Goal: Information Seeking & Learning: Learn about a topic

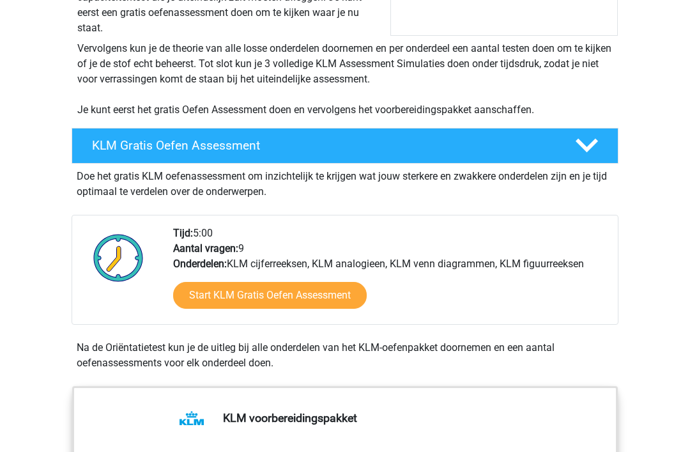
scroll to position [224, 0]
click at [325, 299] on link "Start KLM Gratis Oefen Assessment" at bounding box center [270, 295] width 194 height 27
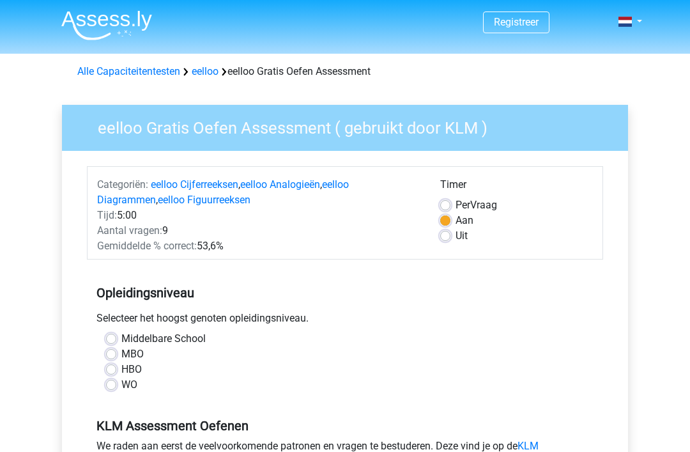
click at [121, 370] on label "HBO" at bounding box center [131, 369] width 20 height 15
click at [115, 370] on input "HBO" at bounding box center [111, 368] width 10 height 13
radio input "true"
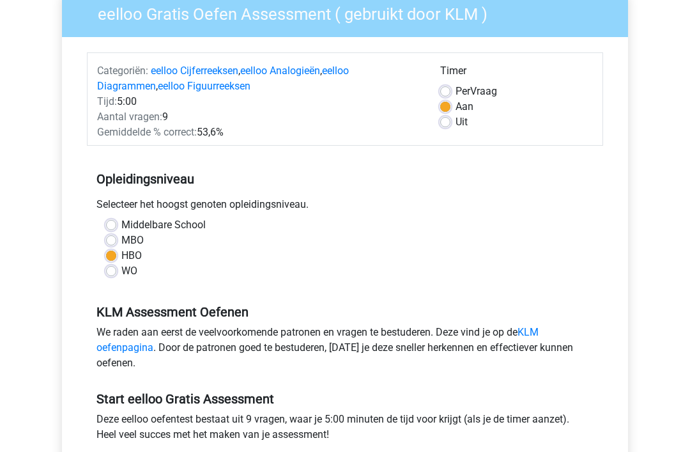
scroll to position [114, 0]
click at [537, 329] on link "KLM oefenpagina" at bounding box center [317, 339] width 442 height 27
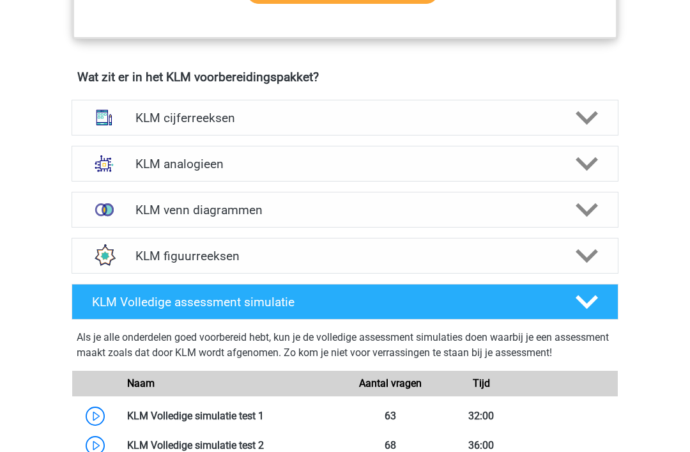
scroll to position [854, 0]
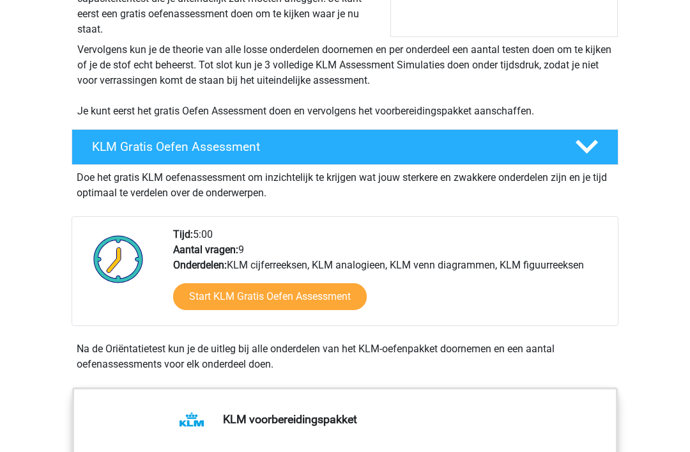
click at [330, 294] on link "Start KLM Gratis Oefen Assessment" at bounding box center [270, 297] width 194 height 27
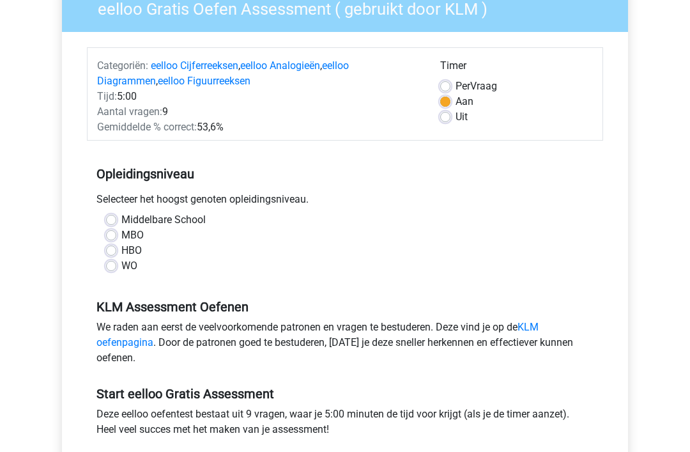
scroll to position [119, 0]
click at [121, 251] on label "HBO" at bounding box center [131, 250] width 20 height 15
click at [112, 251] on input "HBO" at bounding box center [111, 249] width 10 height 13
radio input "true"
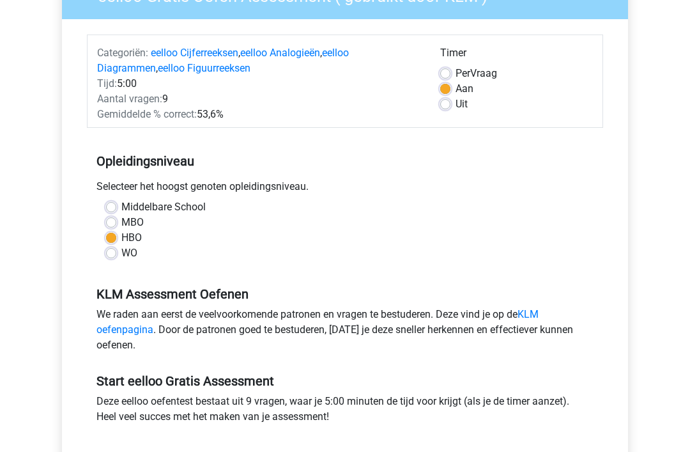
scroll to position [179, 0]
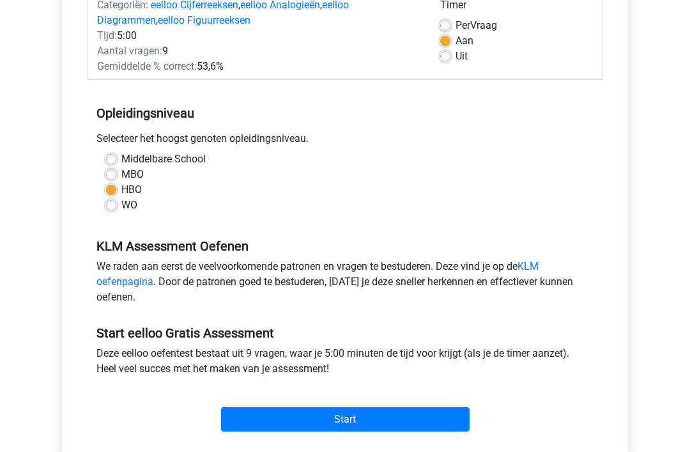
click at [374, 427] on input "Start" at bounding box center [345, 419] width 248 height 24
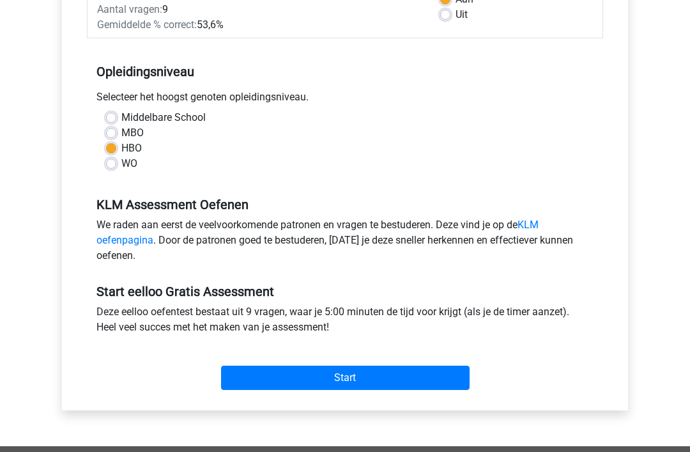
click at [388, 384] on input "Start" at bounding box center [345, 378] width 248 height 24
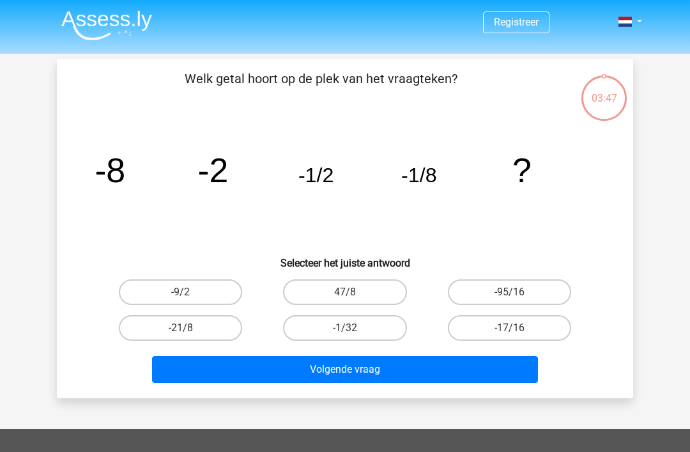
click at [466, 372] on button "Volgende vraag" at bounding box center [345, 369] width 386 height 27
click at [370, 333] on label "-1/32" at bounding box center [344, 328] width 123 height 26
click at [353, 333] on input "-1/32" at bounding box center [349, 332] width 8 height 8
radio input "true"
click at [386, 374] on button "Volgende vraag" at bounding box center [345, 369] width 386 height 27
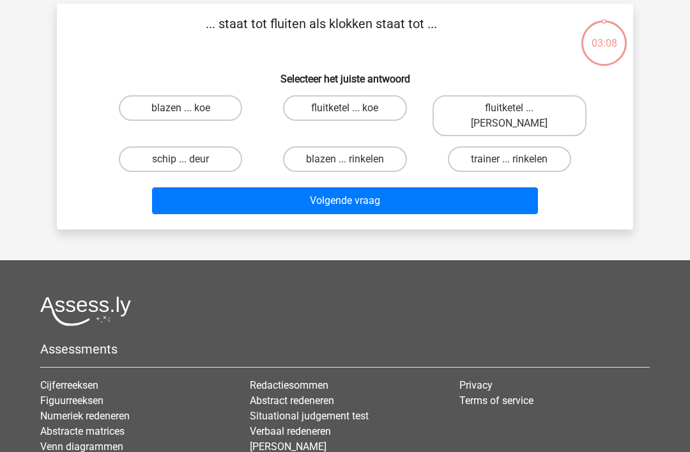
scroll to position [59, 0]
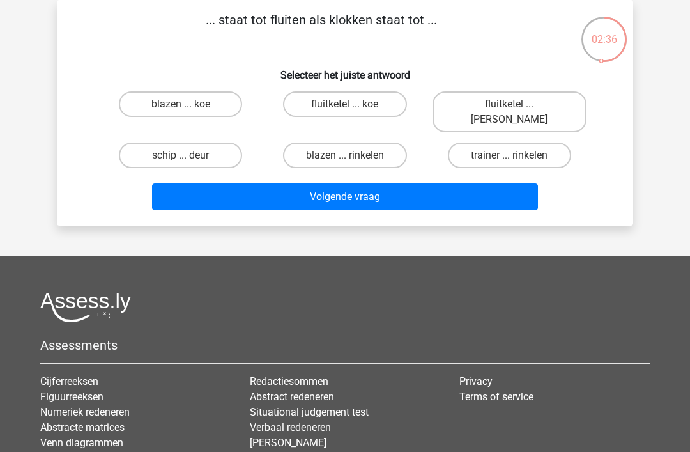
click at [528, 107] on label "fluitketel ... luiden" at bounding box center [509, 111] width 154 height 41
click at [517, 107] on input "fluitketel ... luiden" at bounding box center [513, 108] width 8 height 8
radio input "true"
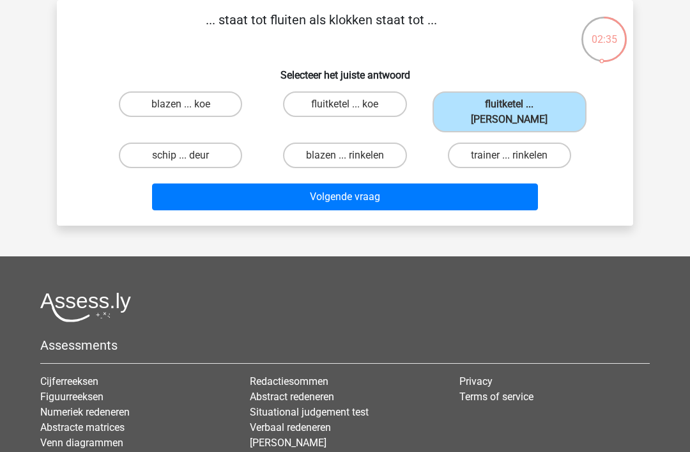
click at [489, 183] on button "Volgende vraag" at bounding box center [345, 196] width 386 height 27
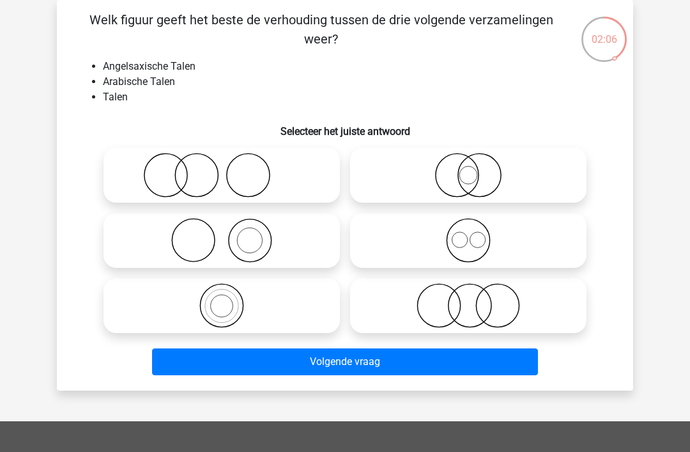
click at [464, 249] on icon at bounding box center [468, 240] width 226 height 45
click at [468, 234] on input "radio" at bounding box center [472, 229] width 8 height 8
radio input "true"
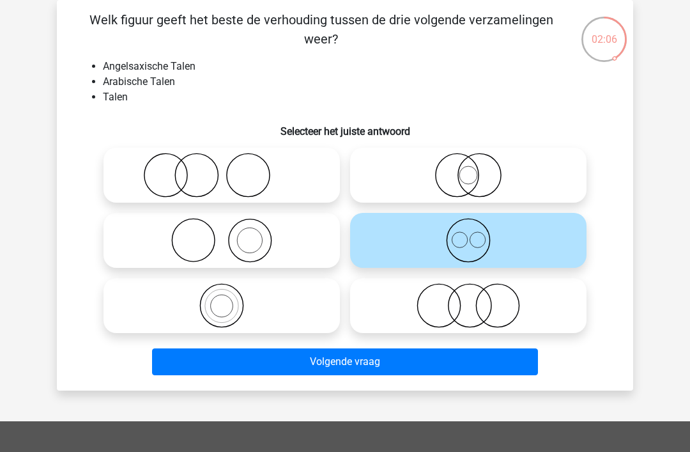
click at [484, 358] on button "Volgende vraag" at bounding box center [345, 361] width 386 height 27
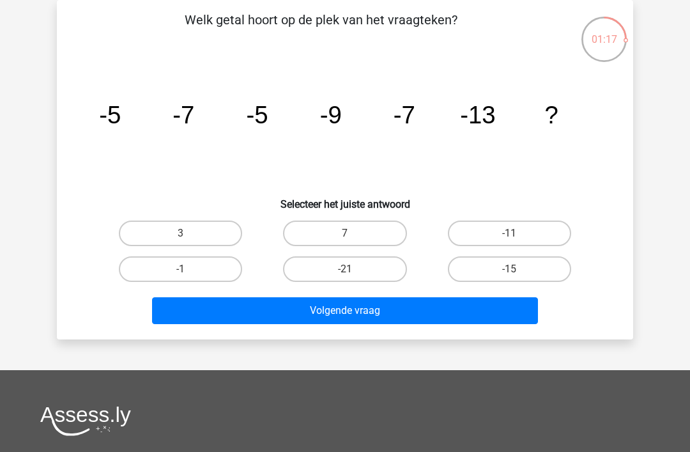
click at [527, 230] on label "-11" at bounding box center [509, 233] width 123 height 26
click at [517, 233] on input "-11" at bounding box center [513, 237] width 8 height 8
radio input "true"
click at [432, 314] on button "Volgende vraag" at bounding box center [345, 310] width 386 height 27
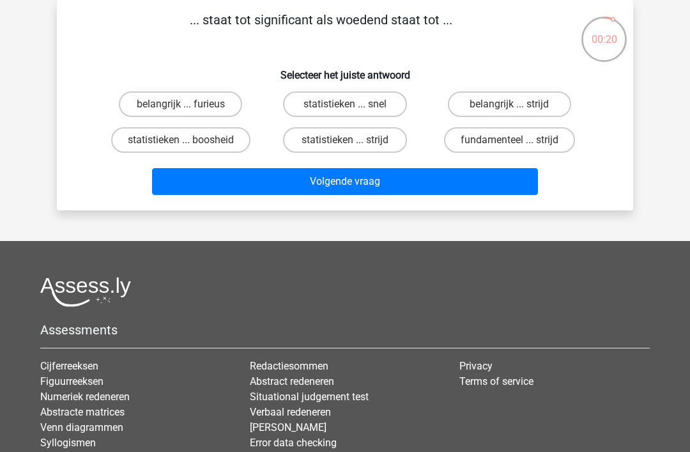
click at [204, 105] on label "belangrijk ... furieus" at bounding box center [180, 104] width 123 height 26
click at [189, 105] on input "belangrijk ... furieus" at bounding box center [185, 108] width 8 height 8
radio input "true"
click at [422, 185] on button "Volgende vraag" at bounding box center [345, 181] width 386 height 27
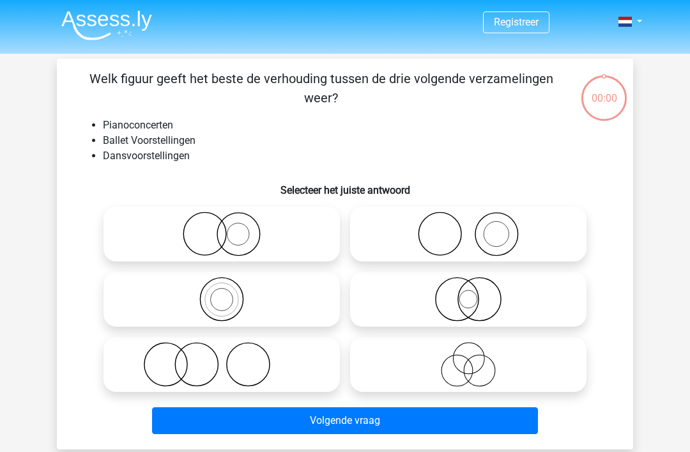
scroll to position [59, 0]
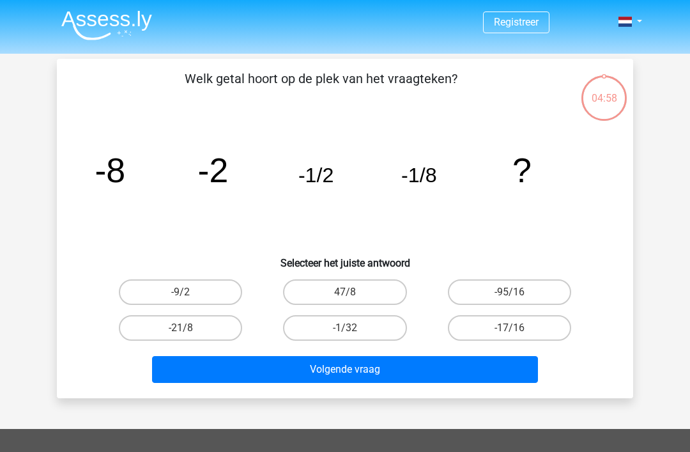
click at [366, 339] on label "-1/32" at bounding box center [344, 328] width 123 height 26
click at [353, 336] on input "-1/32" at bounding box center [349, 332] width 8 height 8
radio input "true"
click at [412, 372] on button "Volgende vraag" at bounding box center [345, 369] width 386 height 27
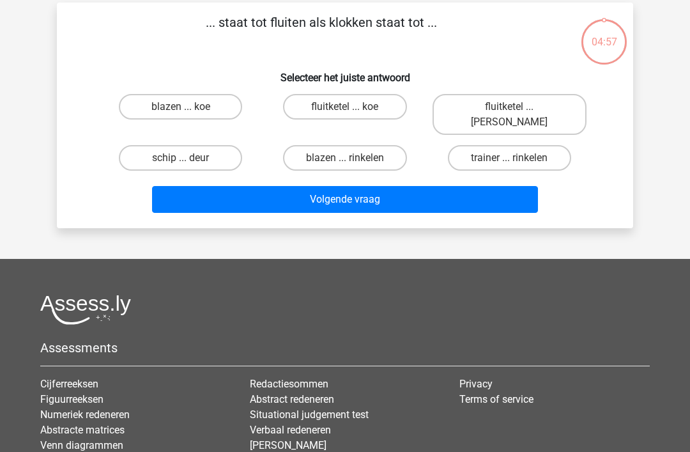
scroll to position [59, 0]
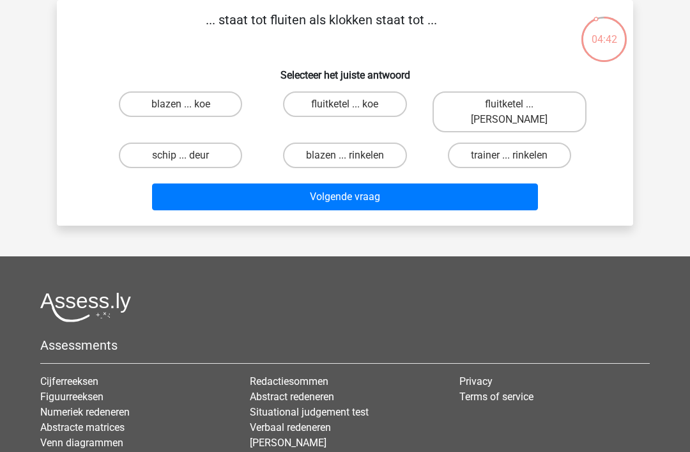
click at [534, 105] on label "fluitketel ... luiden" at bounding box center [509, 111] width 154 height 41
click at [517, 105] on input "fluitketel ... luiden" at bounding box center [513, 108] width 8 height 8
radio input "true"
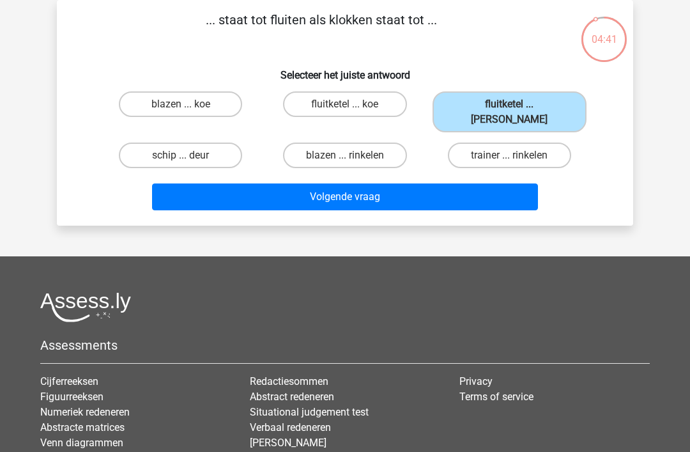
click at [511, 189] on button "Volgende vraag" at bounding box center [345, 196] width 386 height 27
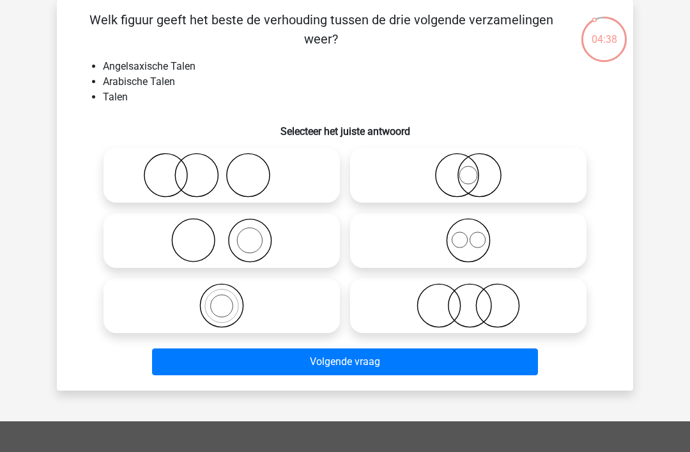
click at [468, 248] on icon at bounding box center [468, 240] width 226 height 45
click at [468, 234] on input "radio" at bounding box center [472, 229] width 8 height 8
radio input "true"
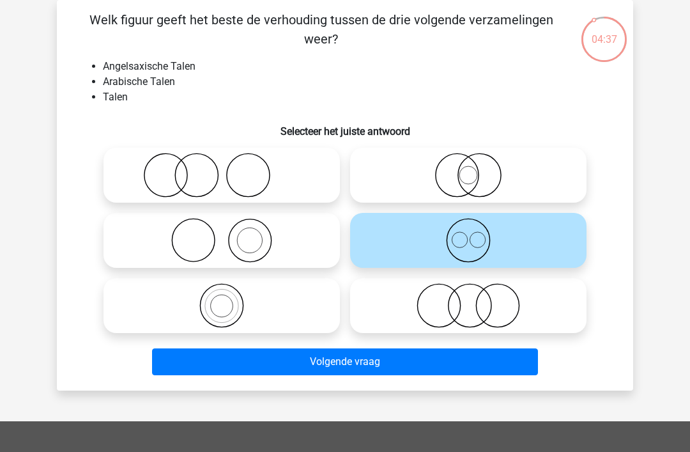
click at [436, 371] on button "Volgende vraag" at bounding box center [345, 361] width 386 height 27
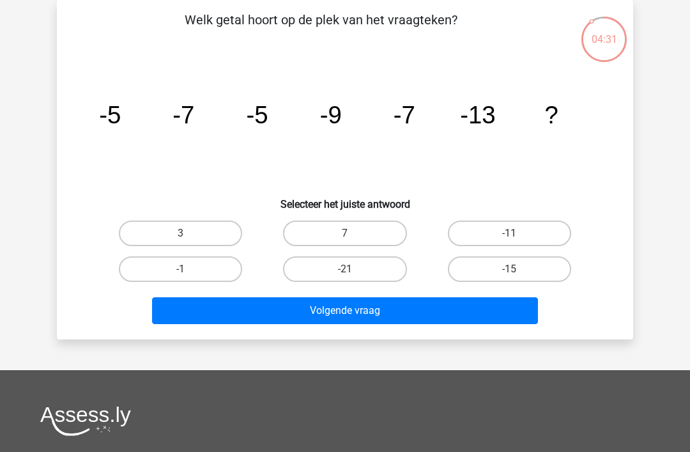
click at [531, 232] on label "-11" at bounding box center [509, 233] width 123 height 26
click at [517, 233] on input "-11" at bounding box center [513, 237] width 8 height 8
radio input "true"
click at [485, 307] on button "Volgende vraag" at bounding box center [345, 310] width 386 height 27
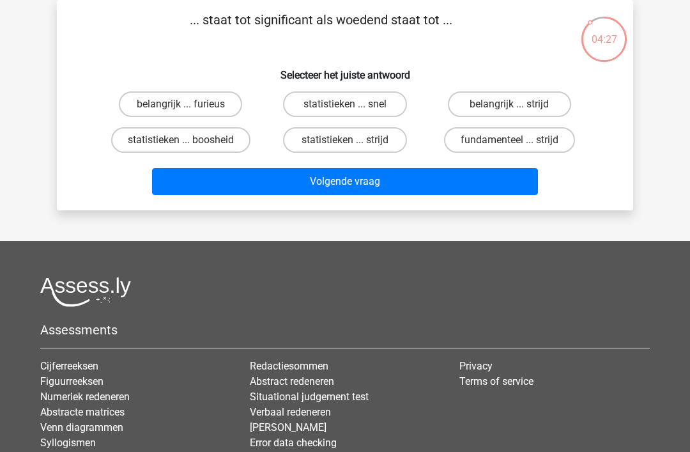
click at [218, 112] on label "belangrijk ... furieus" at bounding box center [180, 104] width 123 height 26
click at [189, 112] on input "belangrijk ... furieus" at bounding box center [185, 108] width 8 height 8
radio input "true"
click at [398, 185] on button "Volgende vraag" at bounding box center [345, 181] width 386 height 27
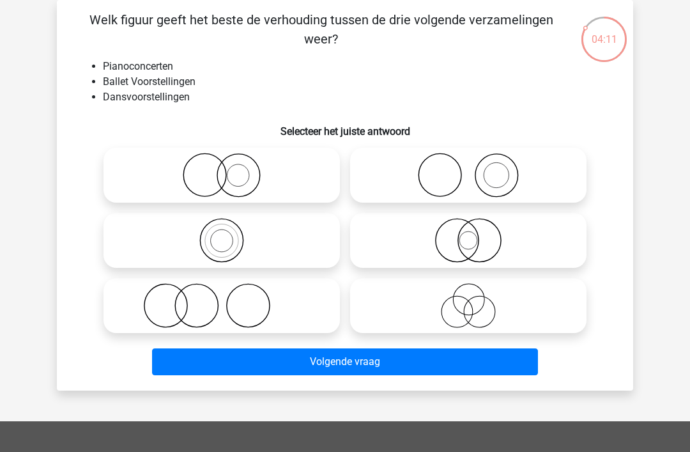
click at [558, 176] on icon at bounding box center [468, 175] width 226 height 45
click at [476, 169] on input "radio" at bounding box center [472, 164] width 8 height 8
radio input "true"
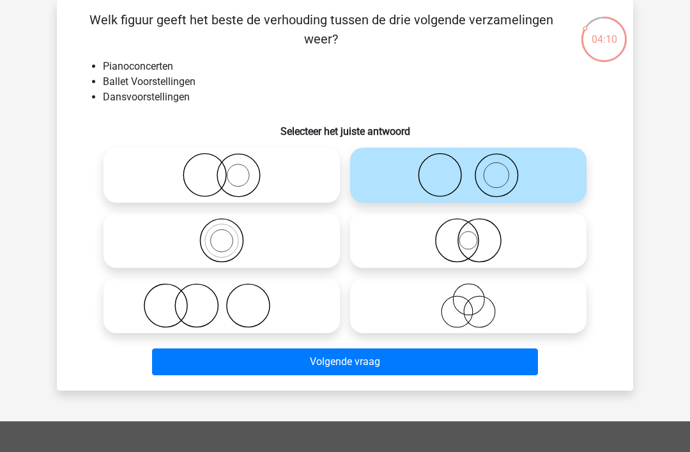
click at [455, 365] on button "Volgende vraag" at bounding box center [345, 361] width 386 height 27
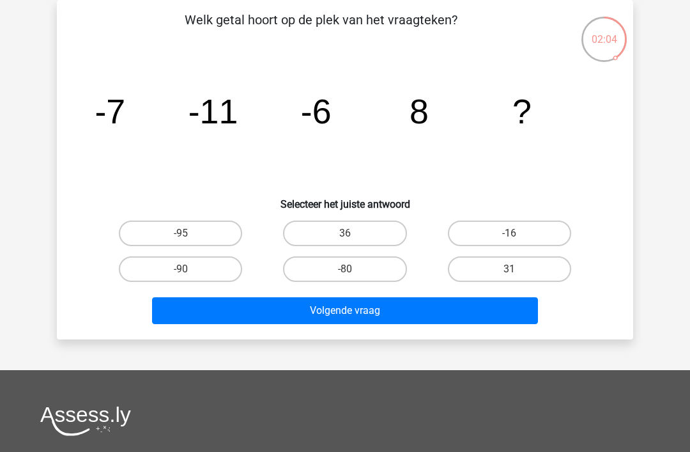
click at [374, 236] on label "36" at bounding box center [344, 233] width 123 height 26
click at [353, 236] on input "36" at bounding box center [349, 237] width 8 height 8
radio input "true"
click at [420, 316] on button "Volgende vraag" at bounding box center [345, 310] width 386 height 27
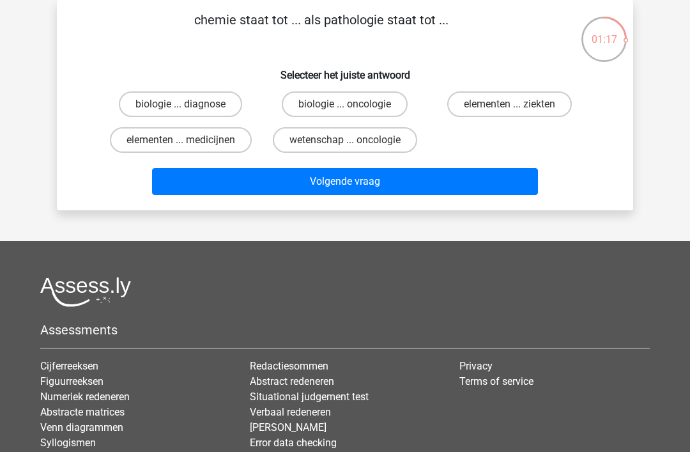
click at [218, 107] on label "biologie ... diagnose" at bounding box center [180, 104] width 123 height 26
click at [189, 107] on input "biologie ... diagnose" at bounding box center [185, 108] width 8 height 8
radio input "true"
click at [395, 184] on button "Volgende vraag" at bounding box center [345, 181] width 386 height 27
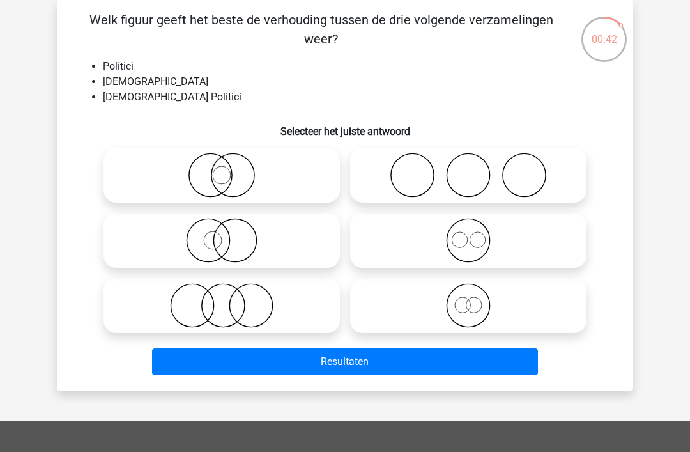
click at [250, 306] on icon at bounding box center [222, 305] width 226 height 45
click at [230, 299] on input "radio" at bounding box center [226, 295] width 8 height 8
radio input "true"
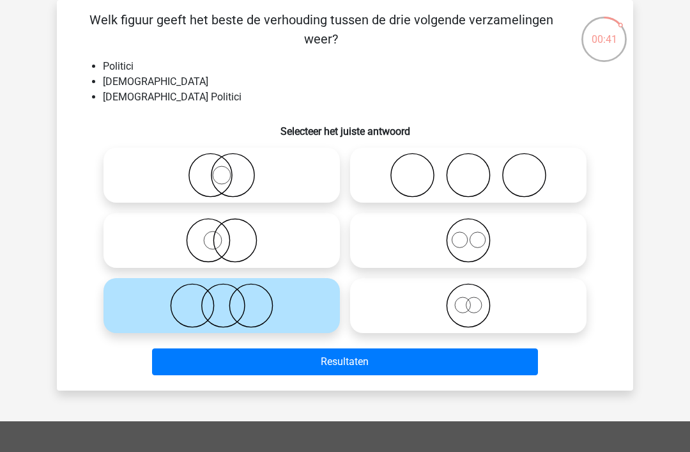
click at [403, 363] on button "Resultaten" at bounding box center [345, 361] width 386 height 27
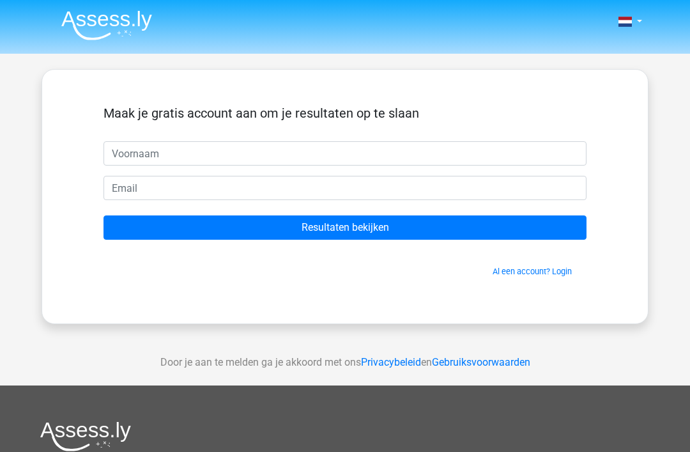
click at [423, 151] on input "text" at bounding box center [344, 153] width 483 height 24
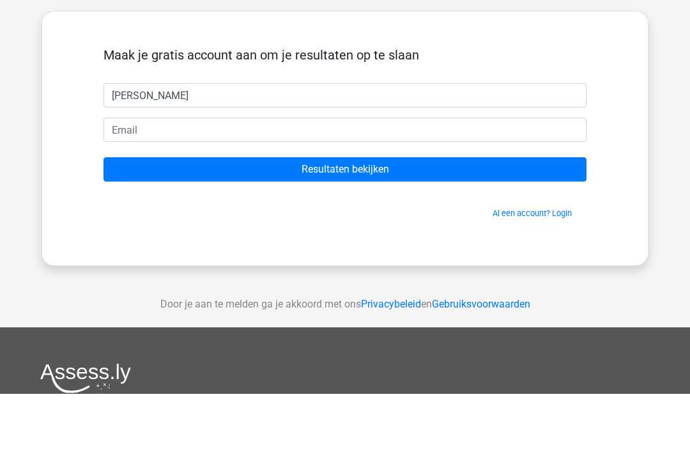
type input "Monique"
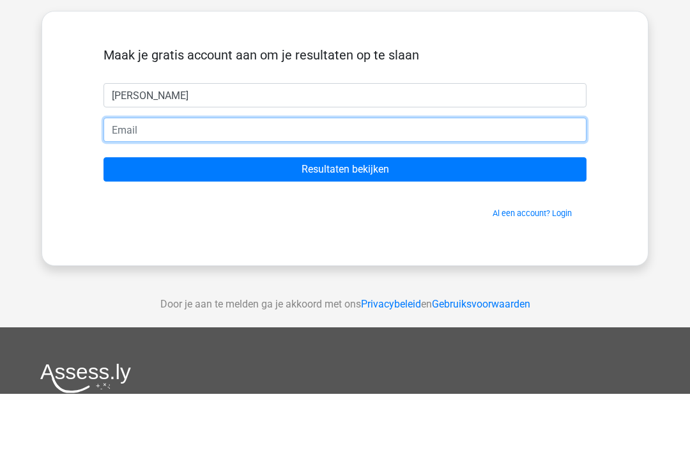
click at [339, 176] on input "email" at bounding box center [344, 188] width 483 height 24
type input "mdegunst68@hotmail.com"
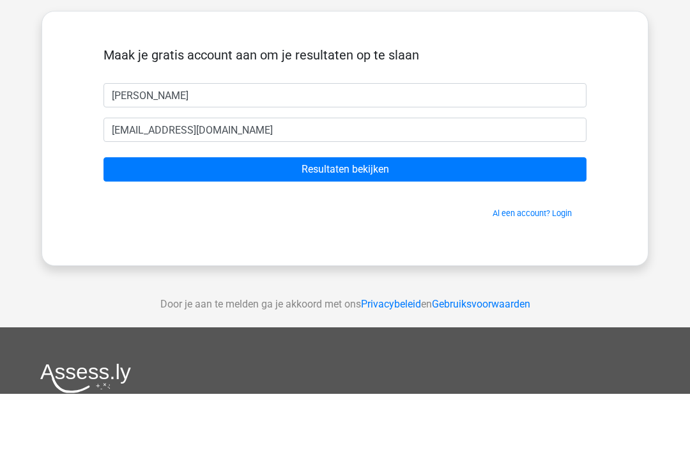
click at [402, 215] on input "Resultaten bekijken" at bounding box center [344, 227] width 483 height 24
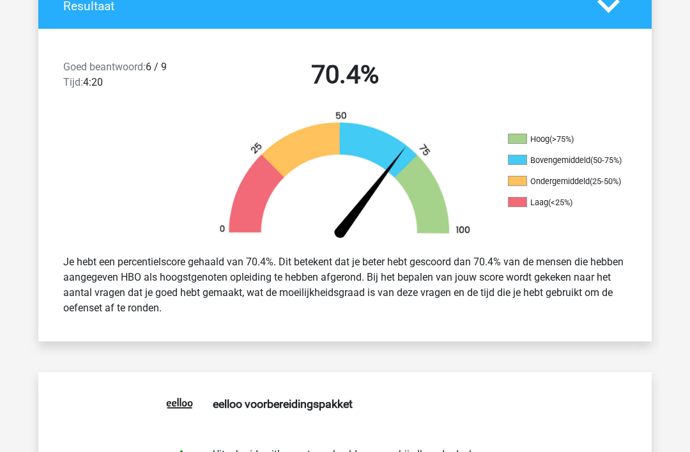
scroll to position [302, 0]
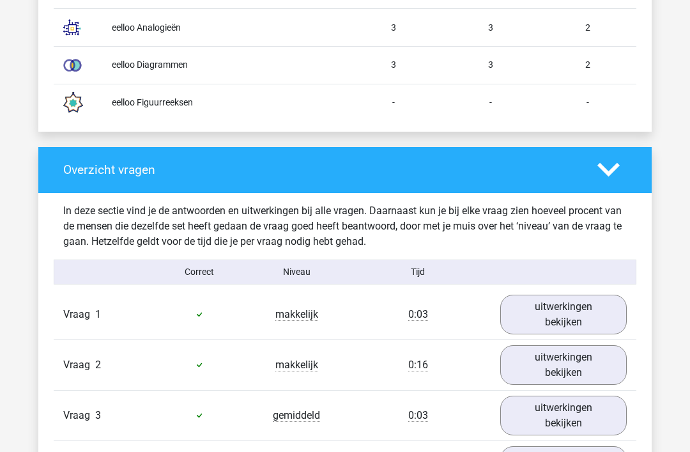
click at [591, 324] on link "uitwerkingen bekijken" at bounding box center [563, 315] width 126 height 40
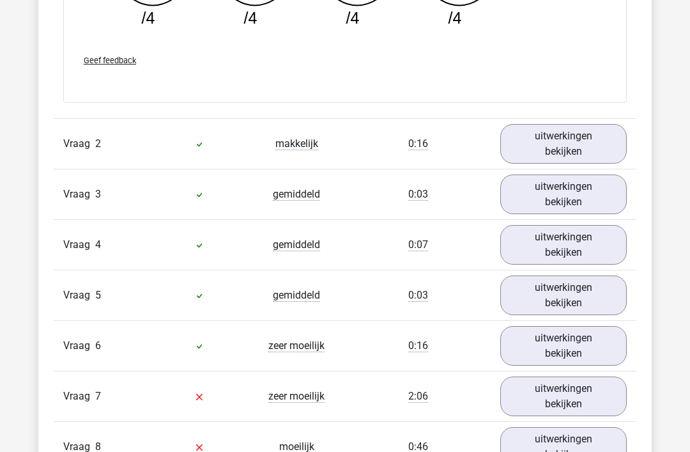
scroll to position [1919, 0]
click at [595, 146] on link "uitwerkingen bekijken" at bounding box center [563, 144] width 126 height 40
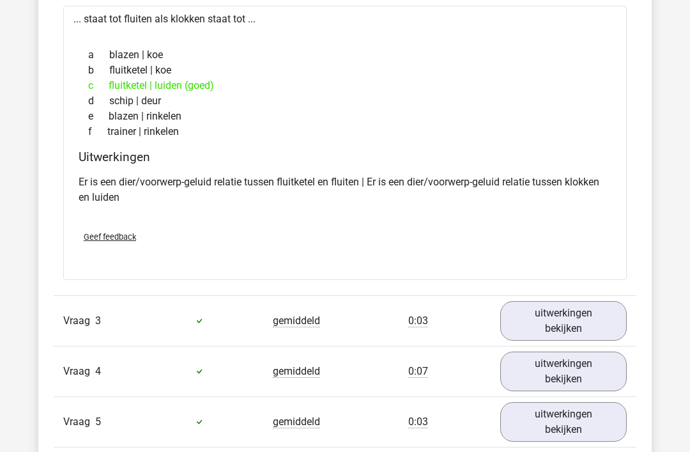
scroll to position [2099, 0]
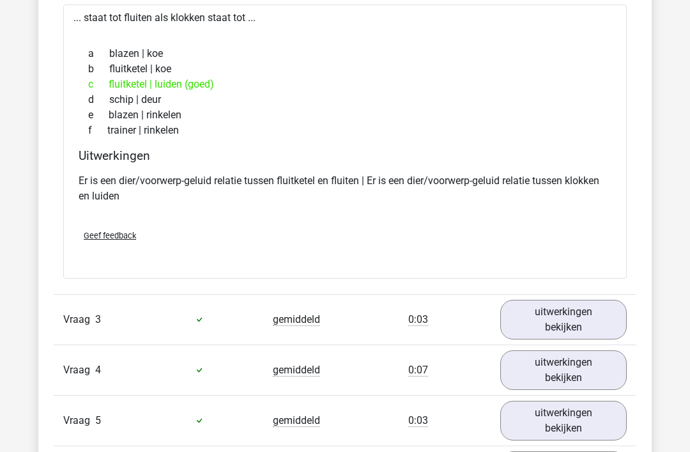
click at [585, 326] on link "uitwerkingen bekijken" at bounding box center [563, 320] width 126 height 40
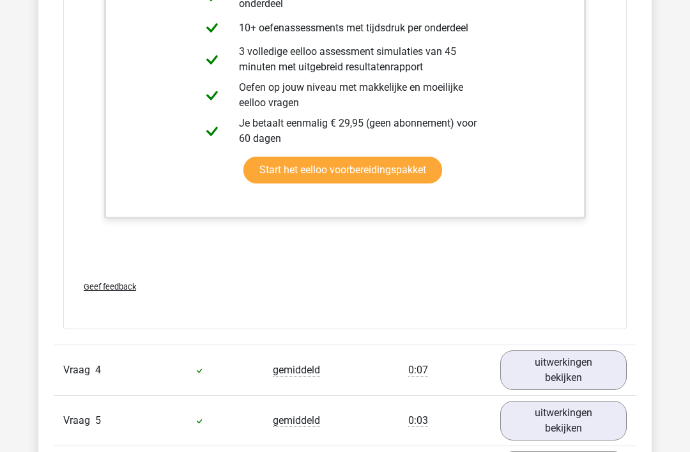
scroll to position [2919, 0]
click at [590, 377] on link "uitwerkingen bekijken" at bounding box center [563, 370] width 126 height 40
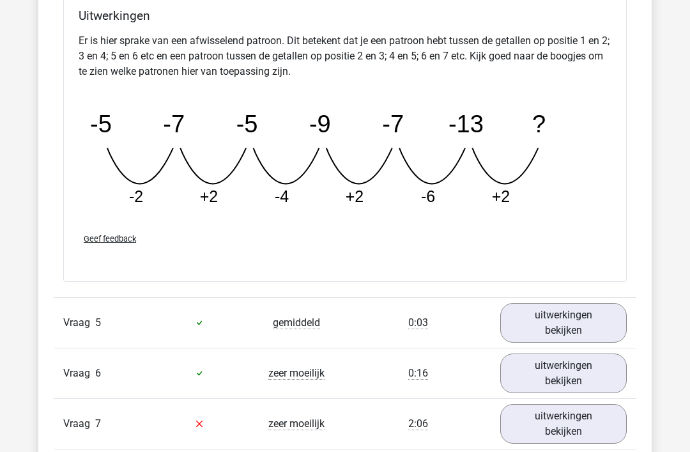
scroll to position [3595, 0]
click at [570, 323] on link "uitwerkingen bekijken" at bounding box center [563, 323] width 126 height 40
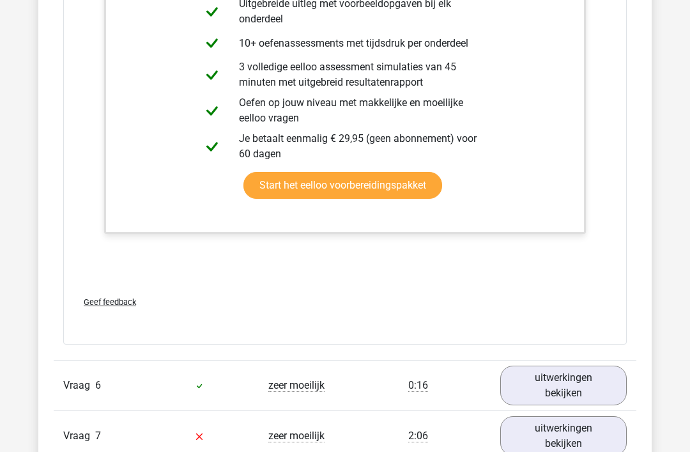
scroll to position [4219, 0]
click at [579, 395] on link "uitwerkingen bekijken" at bounding box center [563, 385] width 126 height 40
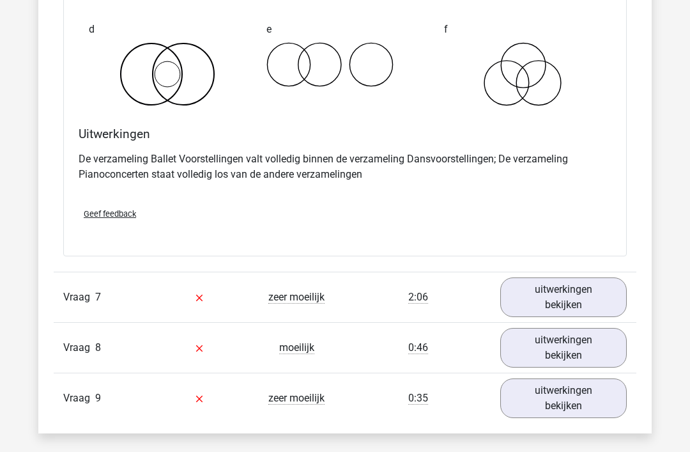
scroll to position [4847, 0]
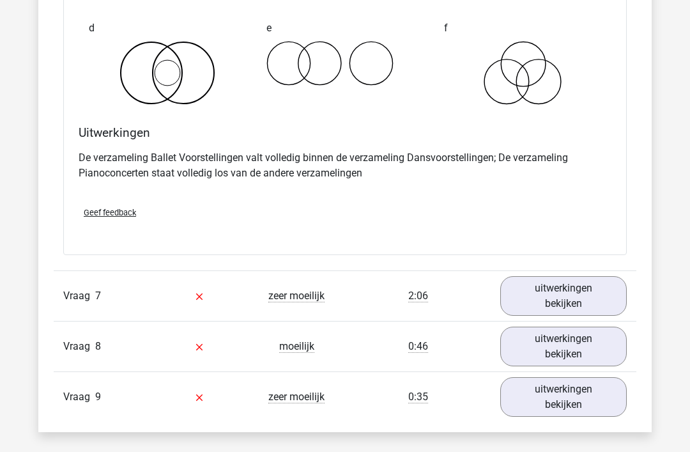
click at [570, 301] on link "uitwerkingen bekijken" at bounding box center [563, 296] width 126 height 40
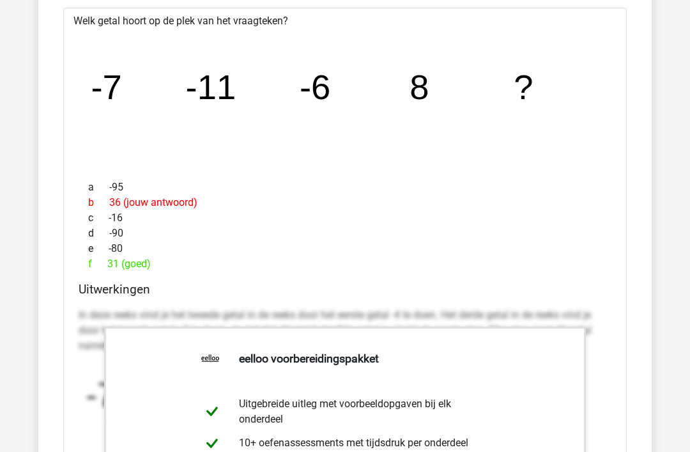
scroll to position [5181, 0]
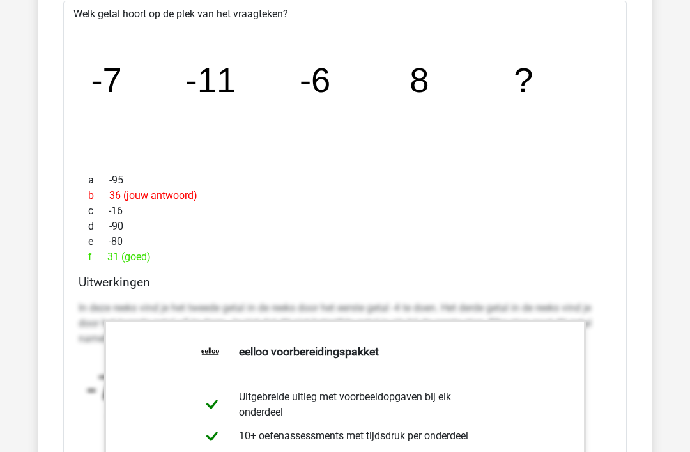
click at [602, 301] on p "In deze reeks vind je het tweede getal in de reeks door het eerste getal -4 te …" at bounding box center [345, 324] width 533 height 46
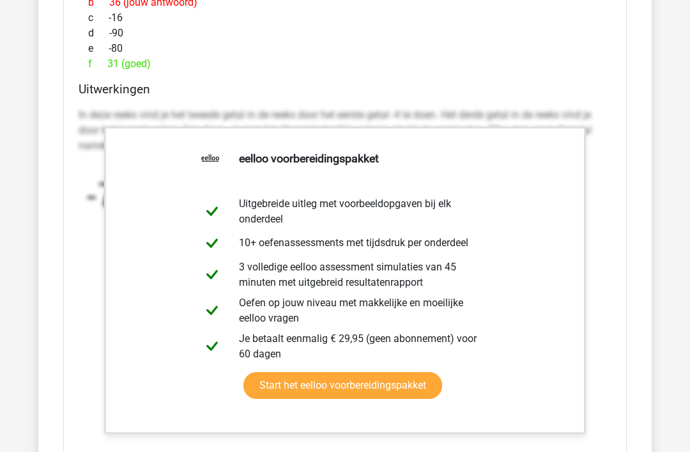
scroll to position [5375, 0]
click at [546, 117] on p "In deze reeks vind je het tweede getal in de reeks door het eerste getal -4 te …" at bounding box center [345, 130] width 533 height 46
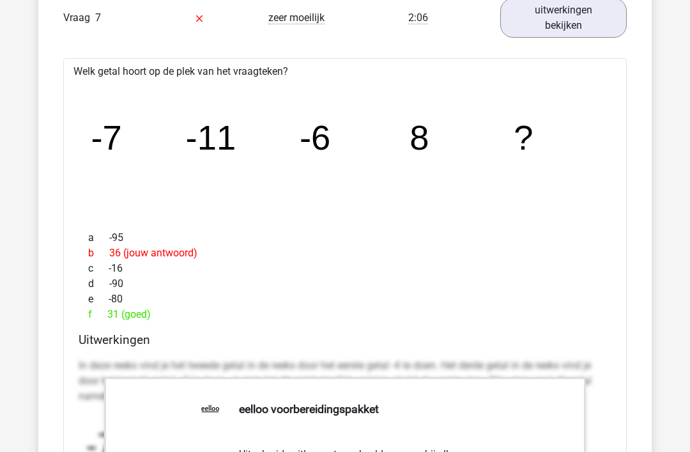
scroll to position [5124, 0]
